Goal: Complete application form: Complete application form

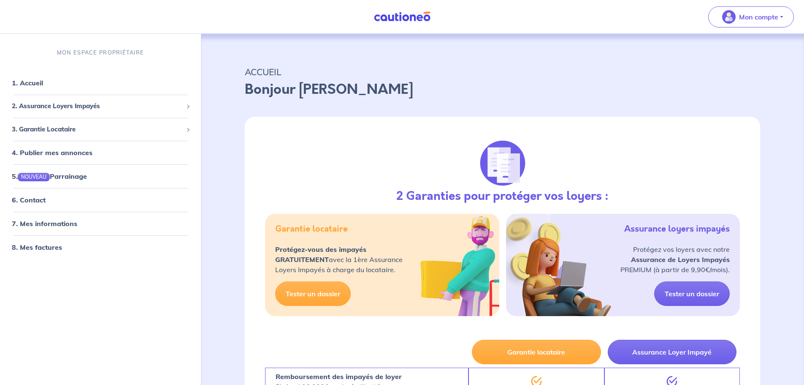
scroll to position [127, 0]
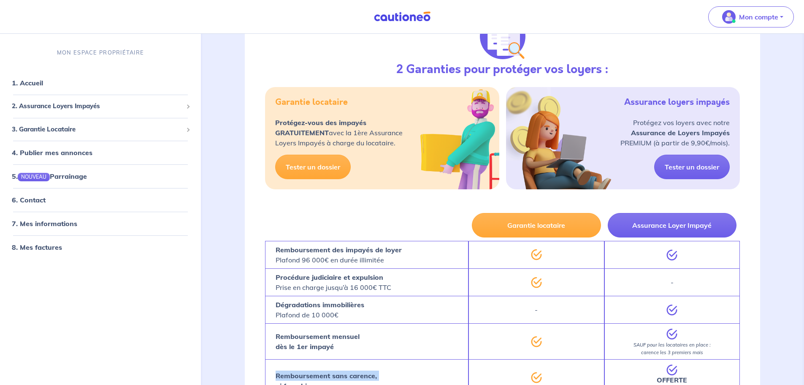
click at [665, 226] on button "Assurance Loyer Impayé" at bounding box center [672, 225] width 129 height 24
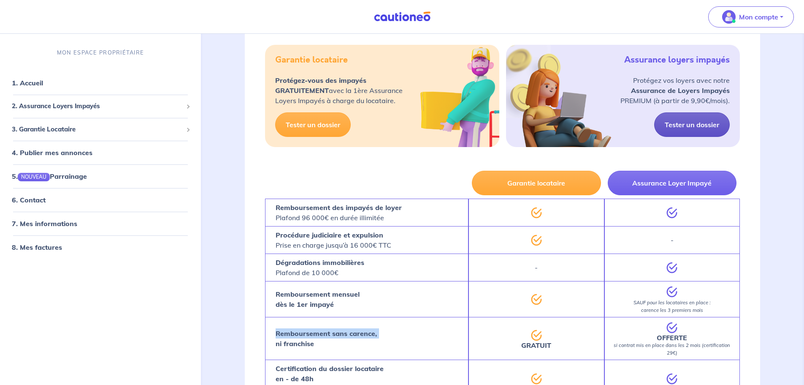
click at [690, 127] on link "Tester un dossier" at bounding box center [692, 124] width 76 height 24
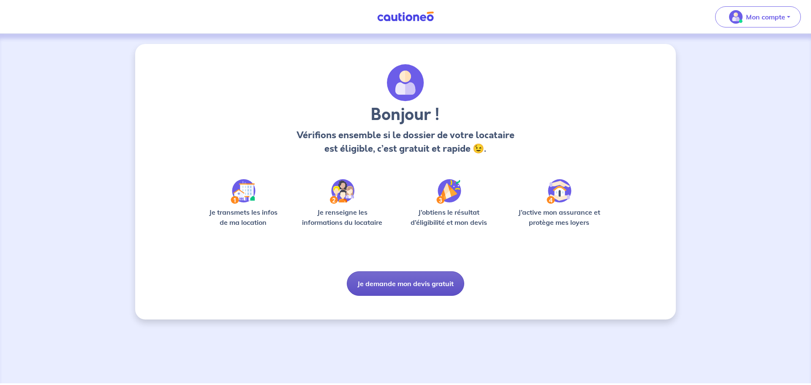
click at [380, 285] on button "Je demande mon devis gratuit" at bounding box center [405, 283] width 117 height 24
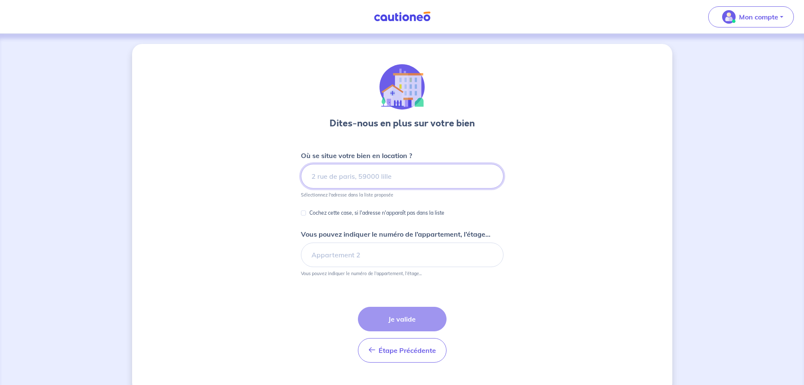
click at [374, 177] on input at bounding box center [402, 176] width 203 height 24
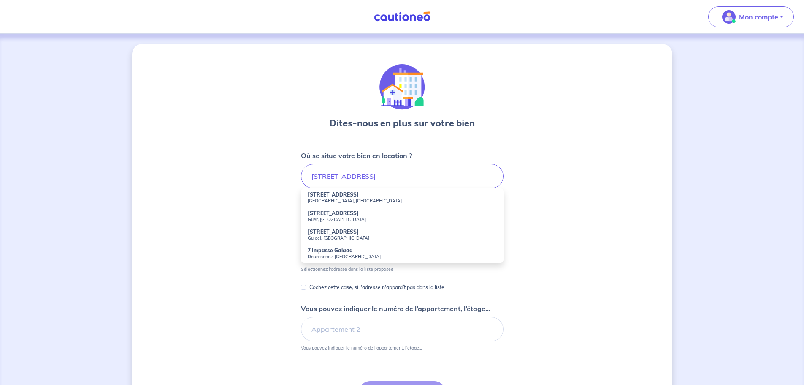
click at [366, 200] on small "[GEOGRAPHIC_DATA], [GEOGRAPHIC_DATA]" at bounding box center [402, 201] width 189 height 6
type input "[STREET_ADDRESS]"
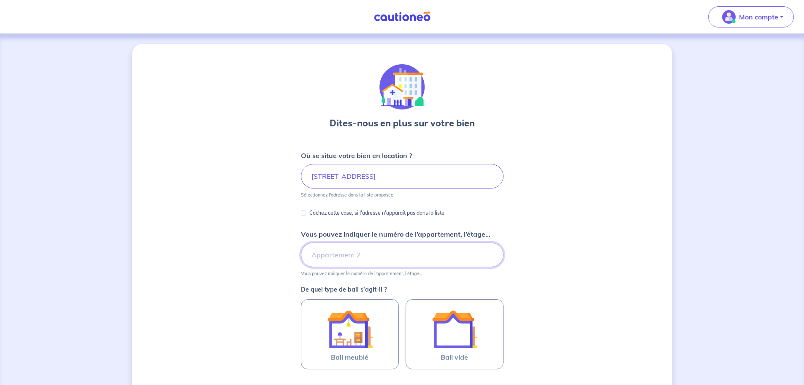
click at [325, 256] on input "Vous pouvez indiquer le numéro de l’appartement, l’étage..." at bounding box center [402, 254] width 203 height 24
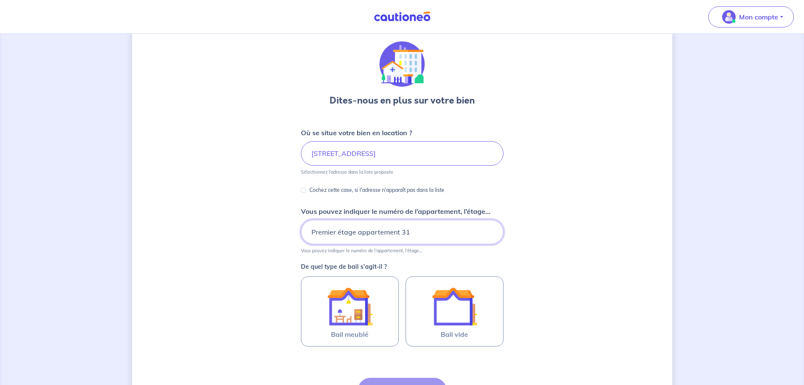
scroll to position [42, 0]
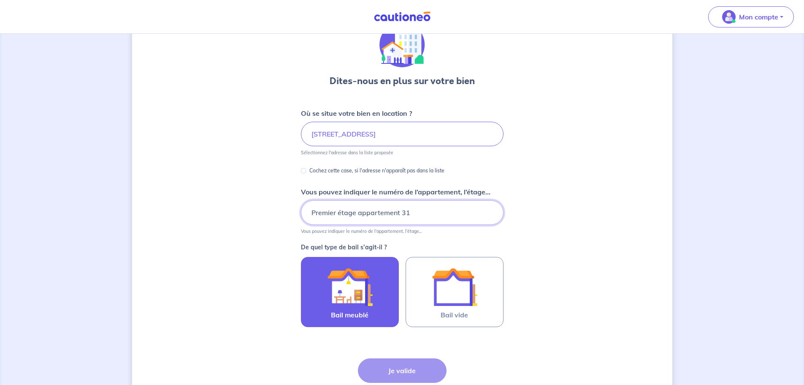
type input "Premier étage appartement 31"
click at [359, 292] on img at bounding box center [350, 287] width 46 height 46
click at [0, 0] on input "Bail meublé" at bounding box center [0, 0] width 0 height 0
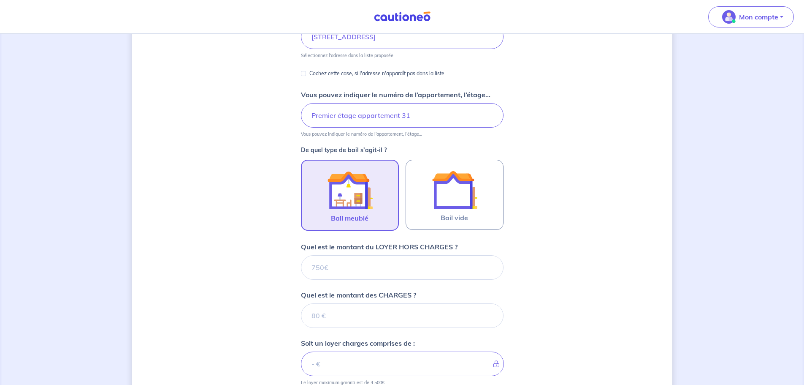
scroll to position [266, 0]
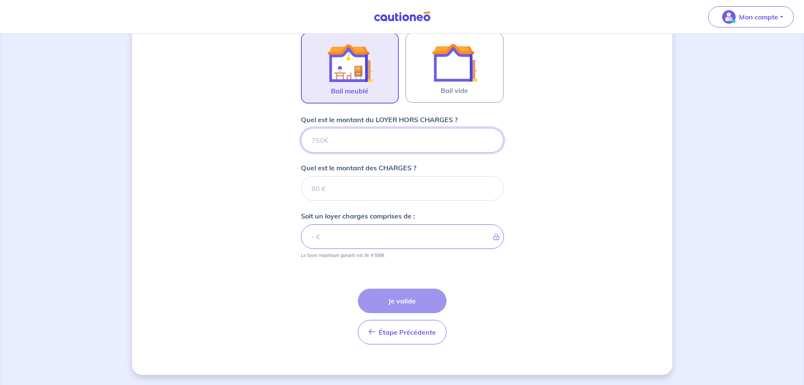
click at [328, 137] on input "Quel est le montant du LOYER HORS CHARGES ?" at bounding box center [402, 140] width 203 height 24
click at [218, 211] on div "Dites-nous en plus sur votre bien Où se situe votre bien en location ? [STREET_…" at bounding box center [402, 76] width 540 height 597
click at [335, 142] on input "Quel est le montant du LOYER HORS CHARGES ?" at bounding box center [402, 140] width 203 height 24
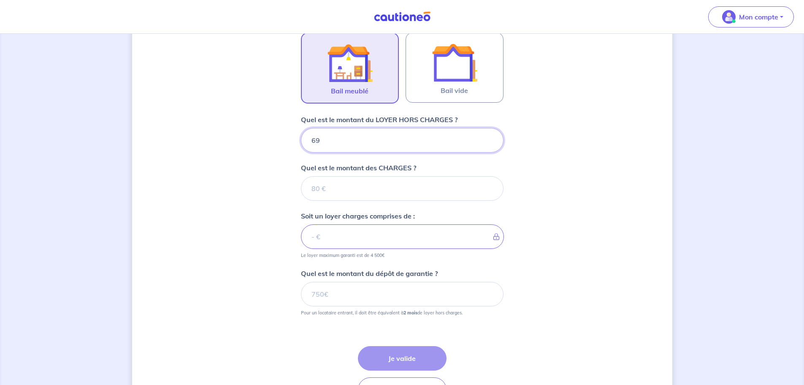
type input "690"
type input "7"
type input "697"
type input "6"
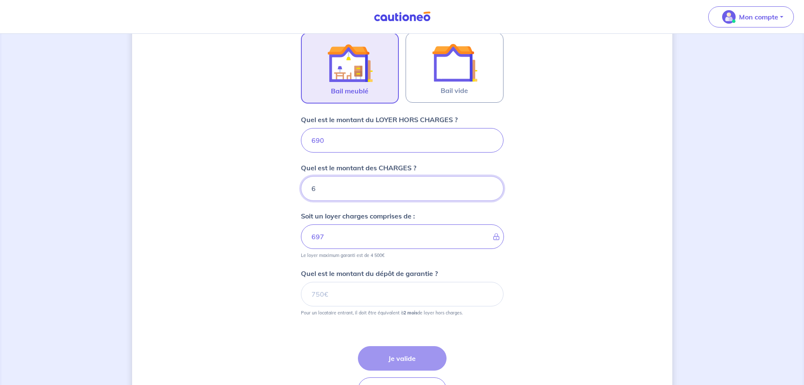
type input "690"
type input "60"
type input "696"
type input "60"
type input "750"
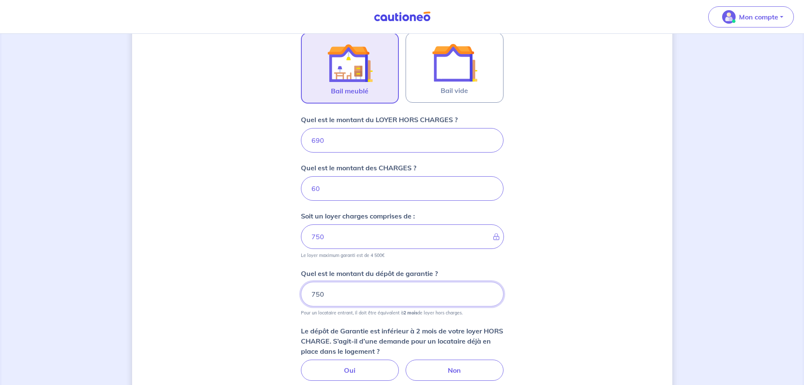
drag, startPoint x: 331, startPoint y: 283, endPoint x: 288, endPoint y: 296, distance: 45.1
click at [288, 296] on div "Dites-nous en plus sur votre bien Où se situe votre bien en location ? [STREET_…" at bounding box center [402, 137] width 540 height 719
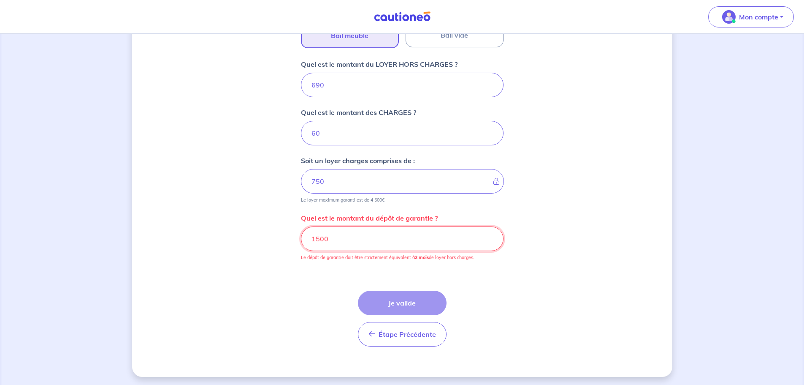
scroll to position [324, 0]
click at [332, 236] on input "1500" at bounding box center [402, 236] width 203 height 24
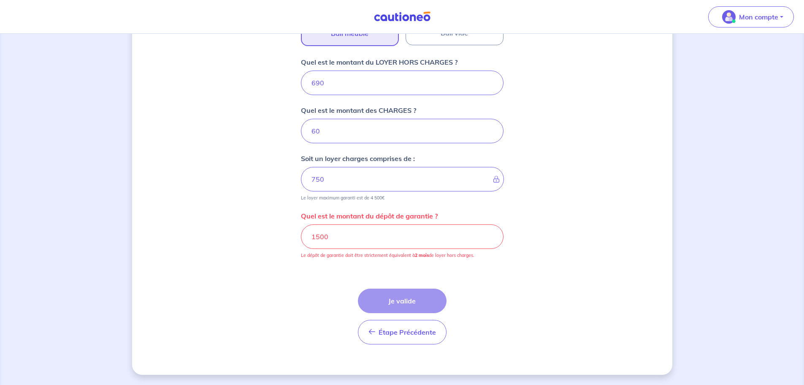
click at [328, 285] on div "Étape Précédente Précédent Je valide Je valide" at bounding box center [402, 306] width 203 height 76
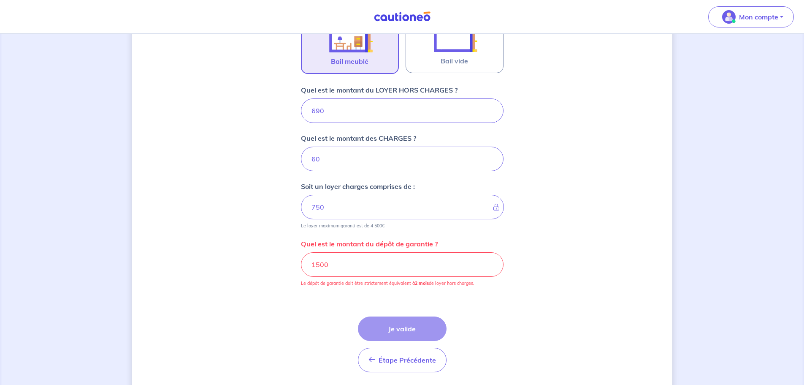
scroll to position [282, 0]
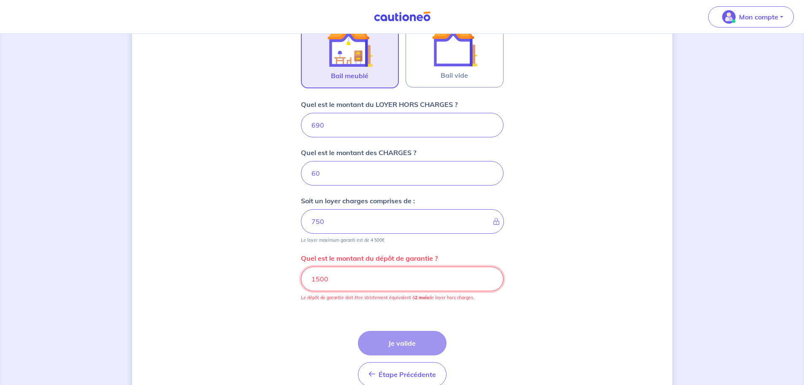
click at [328, 278] on input "1500" at bounding box center [402, 278] width 203 height 24
click at [347, 283] on input "1500" at bounding box center [402, 278] width 203 height 24
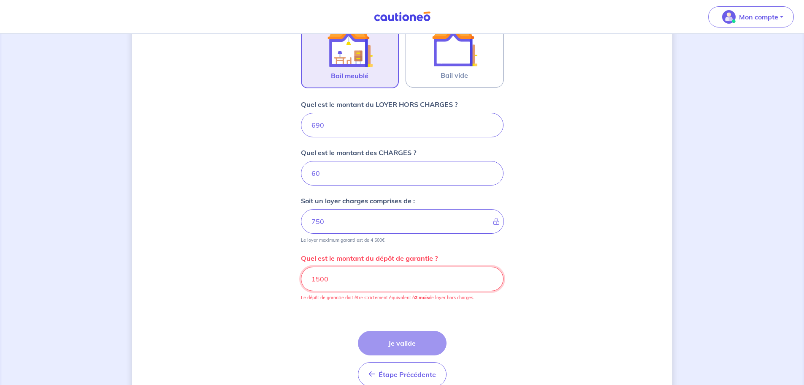
drag, startPoint x: 347, startPoint y: 283, endPoint x: 165, endPoint y: 284, distance: 182.0
click at [165, 284] on div "Dites-nous en plus sur votre bien Où se situe votre bien en location ? [STREET_…" at bounding box center [402, 89] width 540 height 654
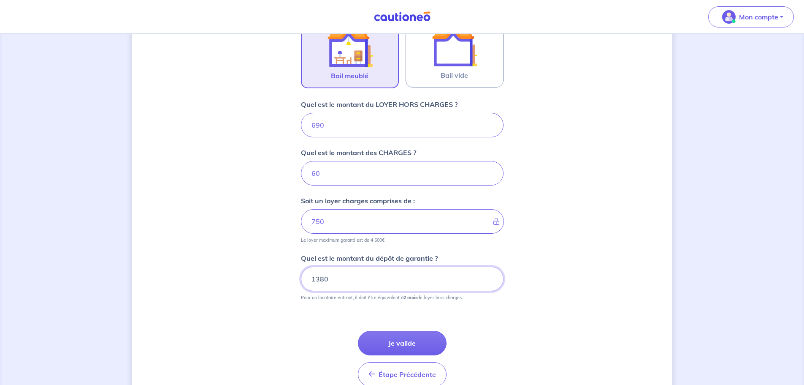
type input "1380"
click at [249, 308] on div "Dites-nous en plus sur votre bien Où se situe votre bien en location ? [STREET_…" at bounding box center [402, 89] width 540 height 654
click at [413, 343] on button "Je valide" at bounding box center [402, 343] width 89 height 24
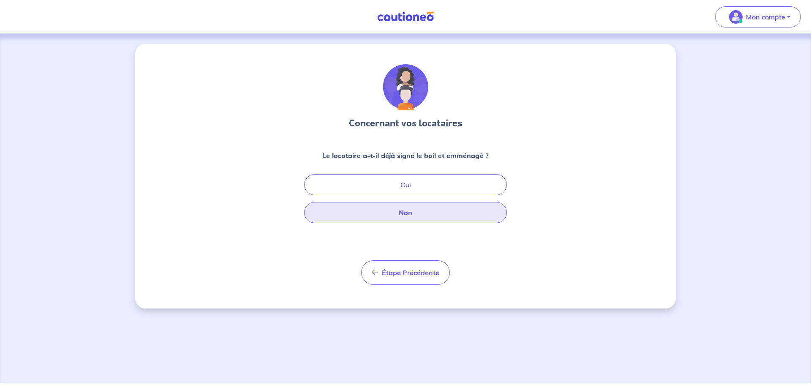
click at [409, 210] on button "Non" at bounding box center [405, 212] width 203 height 21
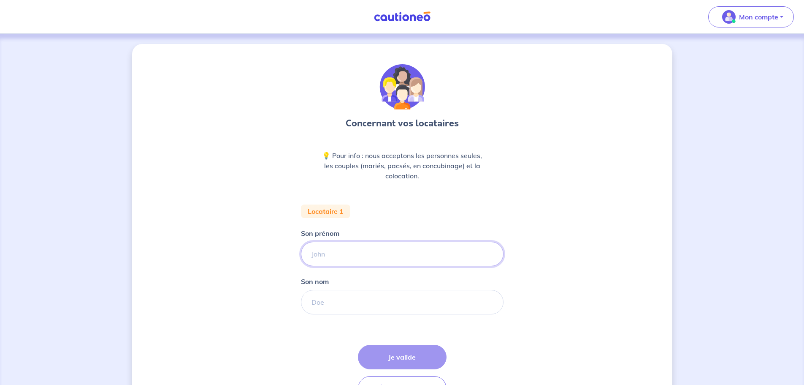
click at [367, 249] on input "Son prénom" at bounding box center [402, 253] width 203 height 24
click at [331, 255] on input "Son prénom" at bounding box center [402, 253] width 203 height 24
type input "Brayan"
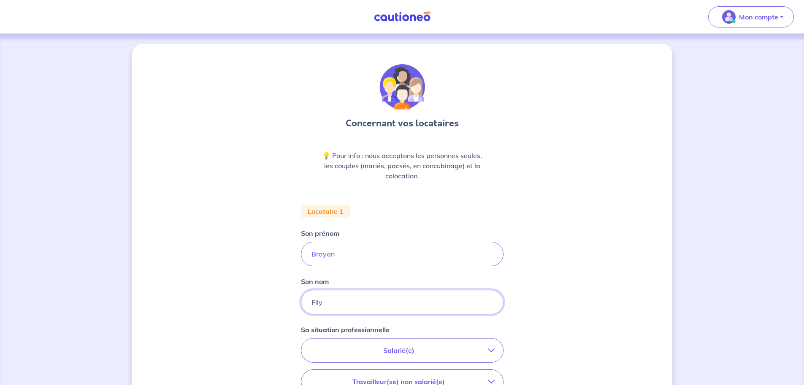
type input "Fily"
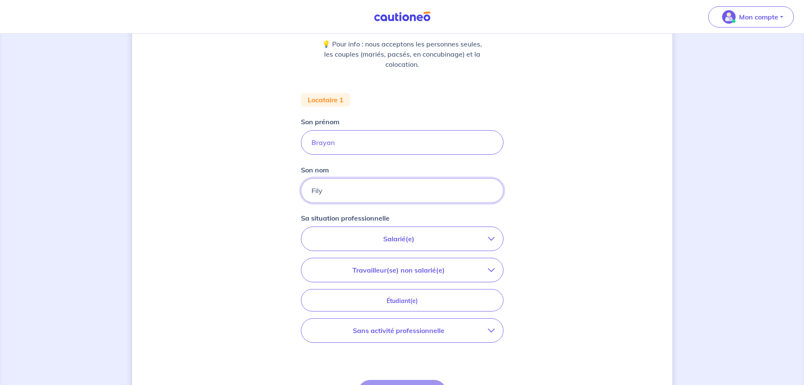
scroll to position [127, 0]
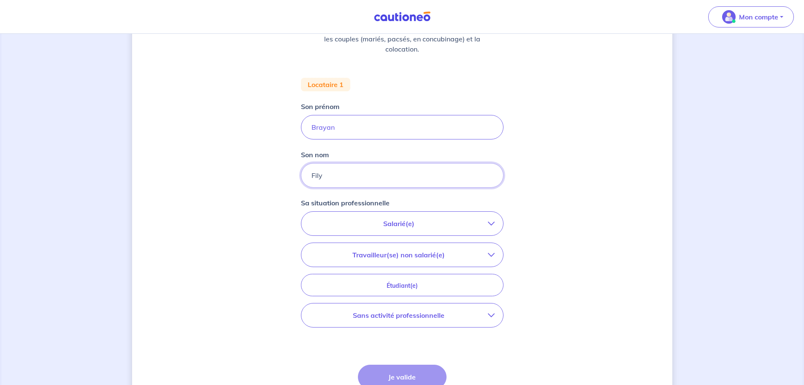
click at [366, 179] on input "Fily" at bounding box center [402, 175] width 203 height 24
click at [375, 219] on p "Salarié(e)" at bounding box center [399, 223] width 178 height 10
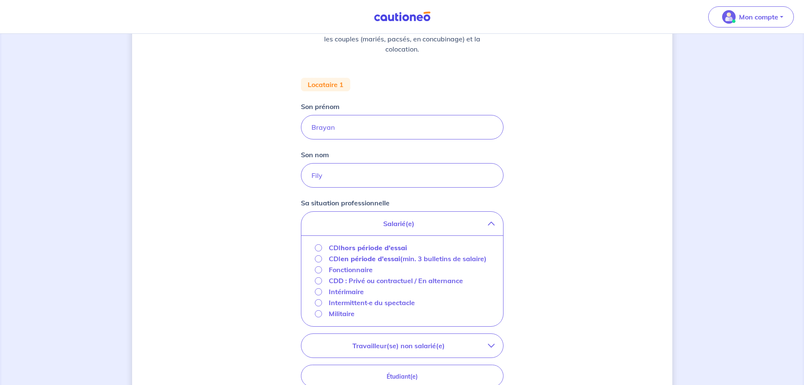
click at [317, 262] on div "CDI en période d'essai (min. 3 bulletins de salaire)" at bounding box center [401, 258] width 172 height 10
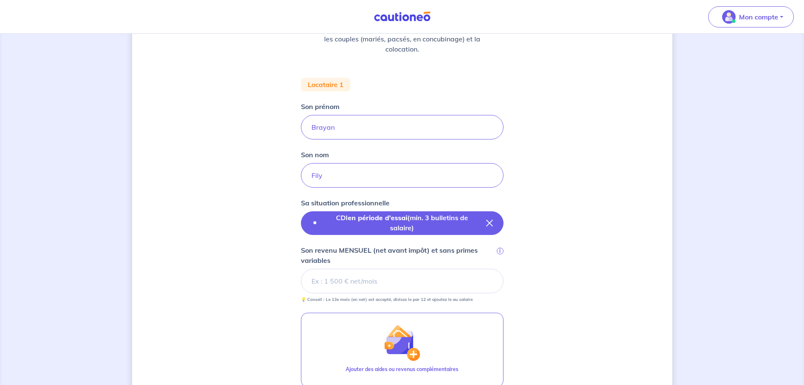
click at [488, 227] on button "CDI en période d'essai (min. 3 bulletins de salaire)" at bounding box center [402, 223] width 203 height 24
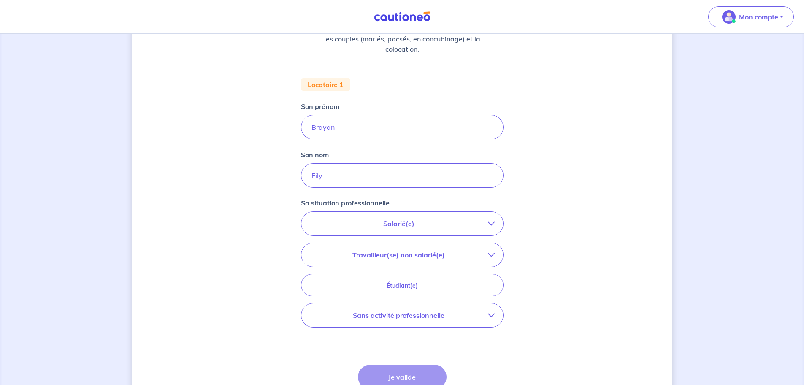
click at [370, 220] on p "Salarié(e)" at bounding box center [399, 223] width 178 height 10
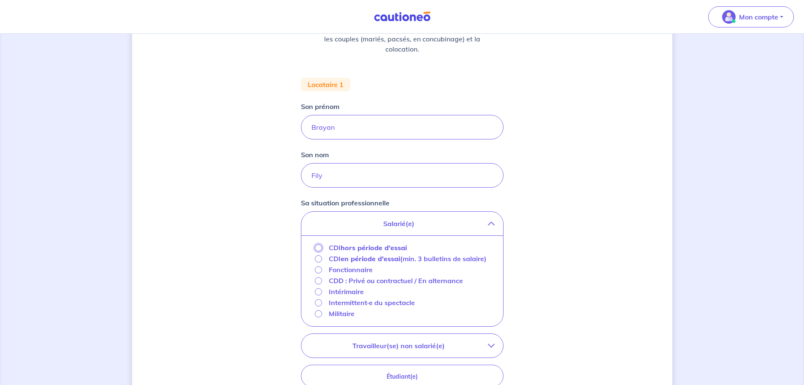
click at [319, 248] on input "CDI hors période d'essai" at bounding box center [318, 247] width 7 height 7
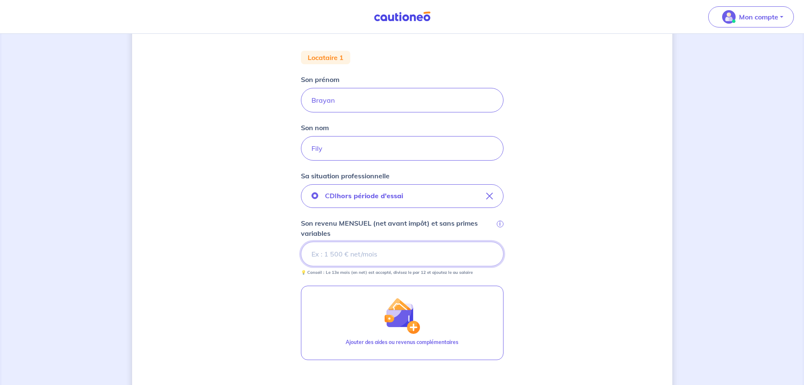
scroll to position [169, 0]
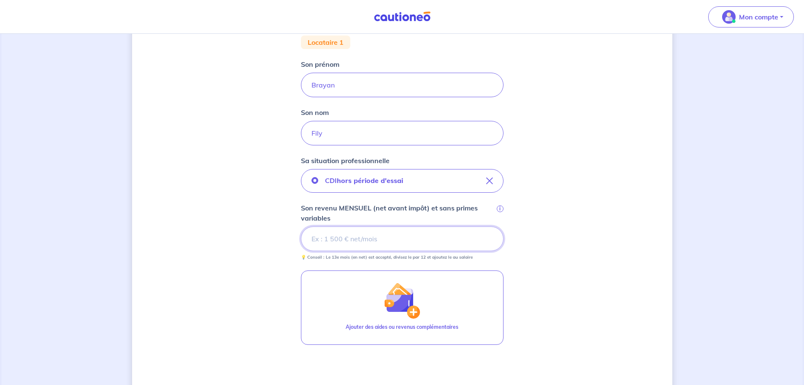
click at [340, 234] on input "Son revenu MENSUEL (net avant impôt) et sans primes variables i" at bounding box center [402, 238] width 203 height 24
